Goal: Task Accomplishment & Management: Manage account settings

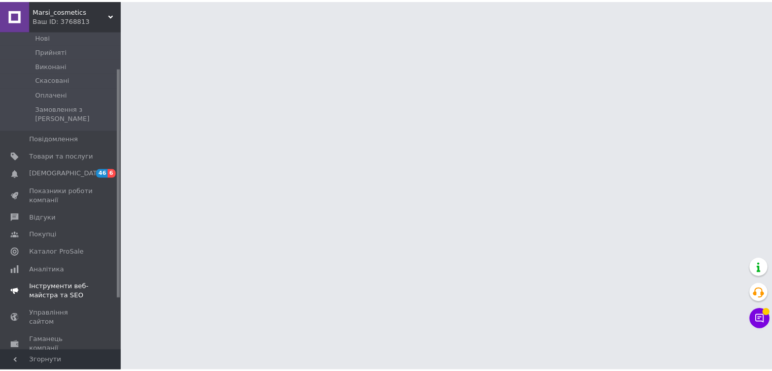
scroll to position [122, 0]
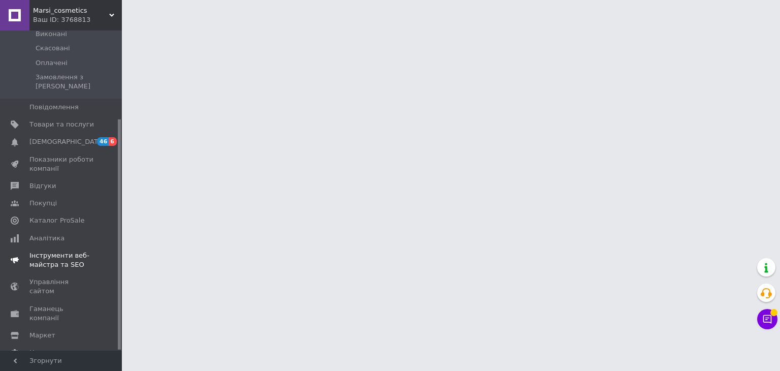
drag, startPoint x: 118, startPoint y: 106, endPoint x: 97, endPoint y: 232, distance: 127.5
click at [97, 232] on div "Головна Замовлення та повідомлення Замовлення 0 [GEOGRAPHIC_DATA] Виконані Скас…" at bounding box center [61, 190] width 122 height 320
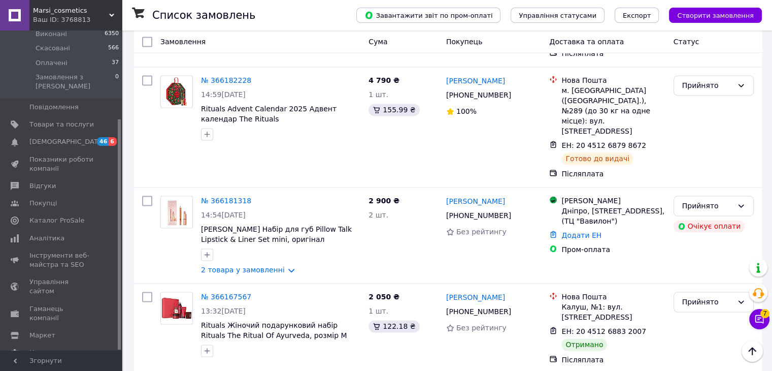
scroll to position [1541, 0]
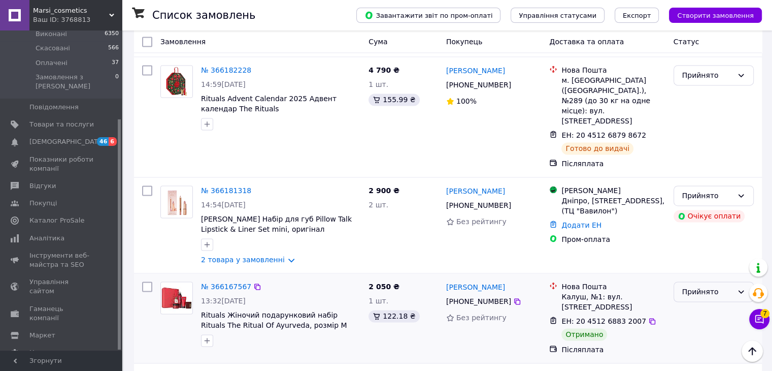
click at [732, 286] on div "Прийнято" at bounding box center [707, 291] width 51 height 11
click at [731, 124] on li "Виконано" at bounding box center [713, 129] width 79 height 18
click at [224, 282] on link "№ 366167567" at bounding box center [226, 286] width 50 height 8
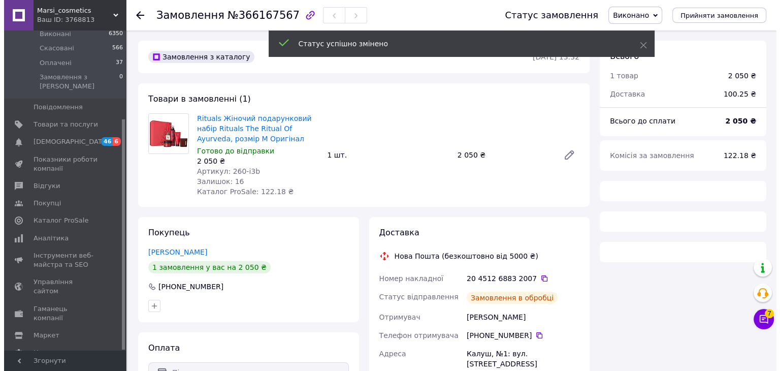
scroll to position [209, 0]
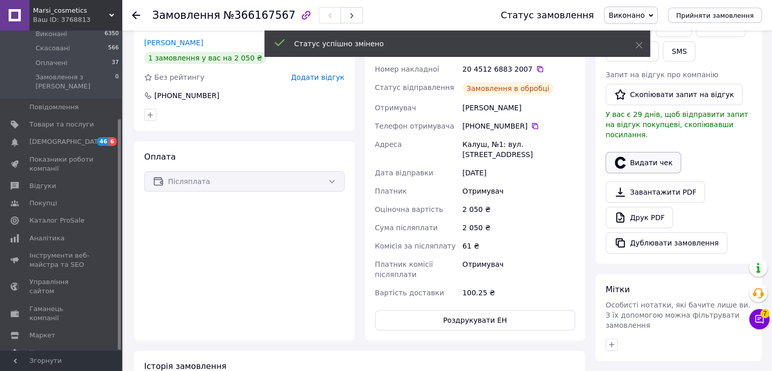
click at [625, 156] on icon "button" at bounding box center [620, 162] width 12 height 12
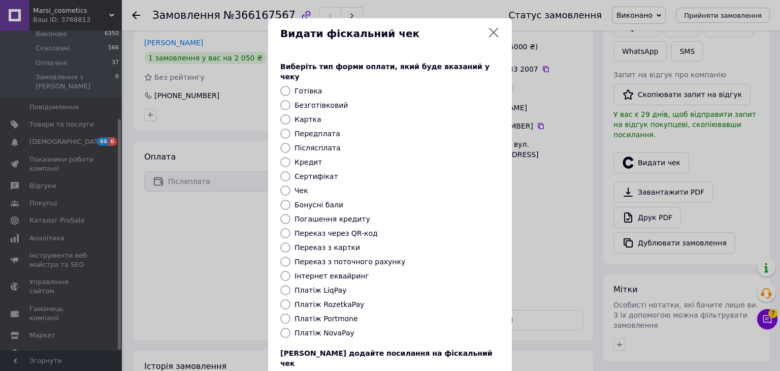
click at [337, 328] on label "Платіж NovaPay" at bounding box center [324, 332] width 60 height 8
click at [290, 327] on input "Платіж NovaPay" at bounding box center [285, 332] width 10 height 10
radio input "true"
click at [455, 313] on div "Платіж Portmone" at bounding box center [396, 318] width 209 height 10
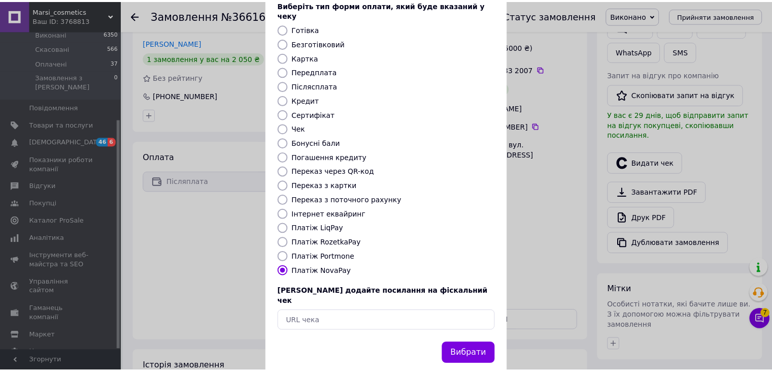
scroll to position [65, 0]
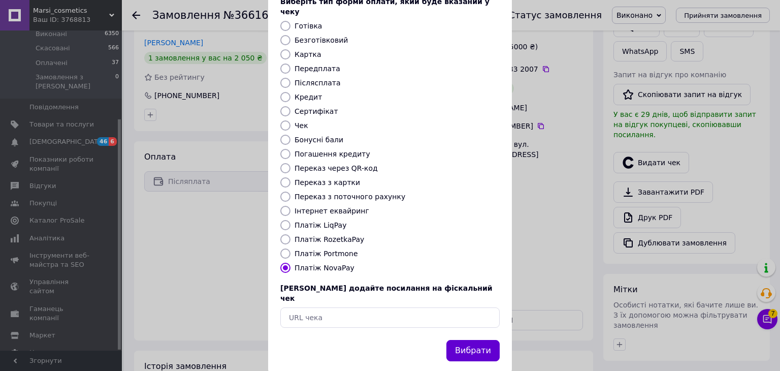
click at [463, 340] on button "Вибрати" at bounding box center [472, 351] width 53 height 22
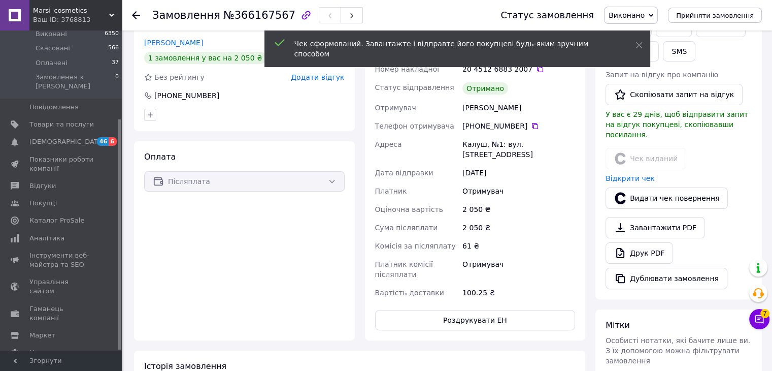
click at [137, 14] on icon at bounding box center [136, 15] width 8 height 8
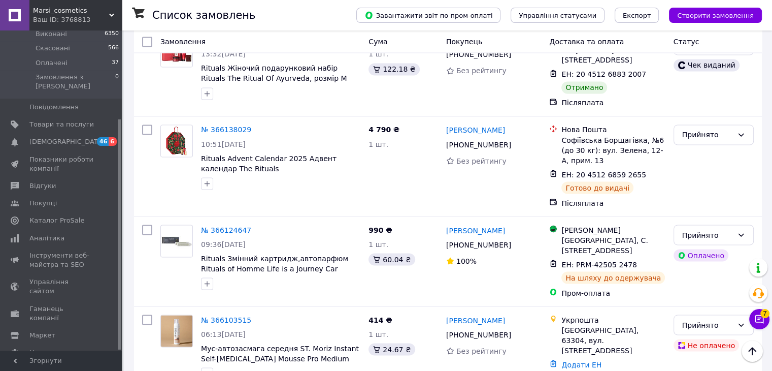
scroll to position [1839, 0]
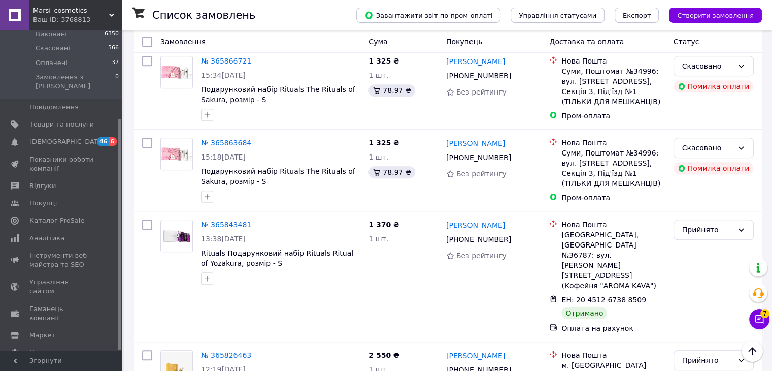
scroll to position [855, 0]
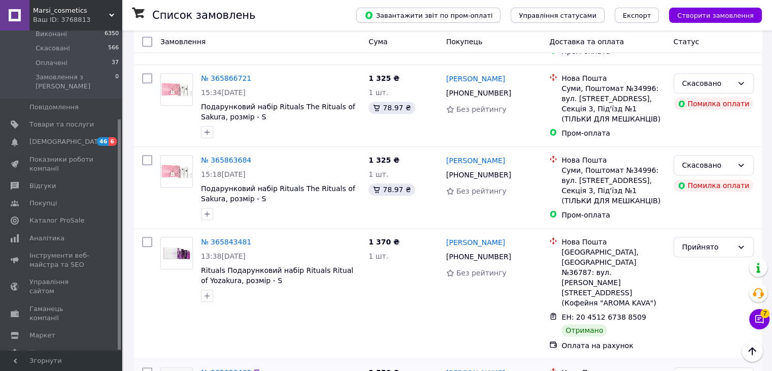
click at [225, 368] on link "№ 365826463" at bounding box center [226, 372] width 50 height 8
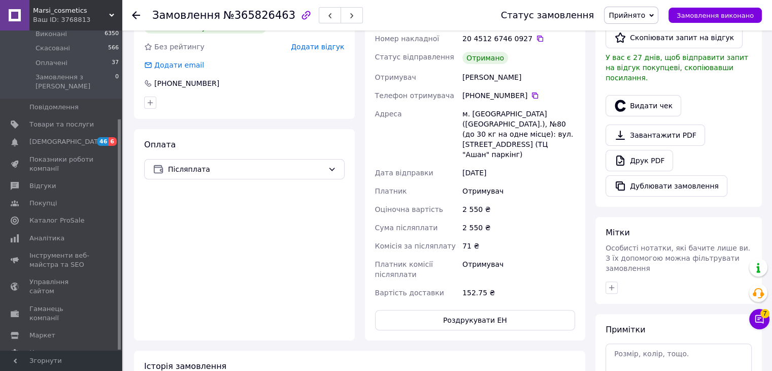
scroll to position [412, 0]
